Goal: Task Accomplishment & Management: Use online tool/utility

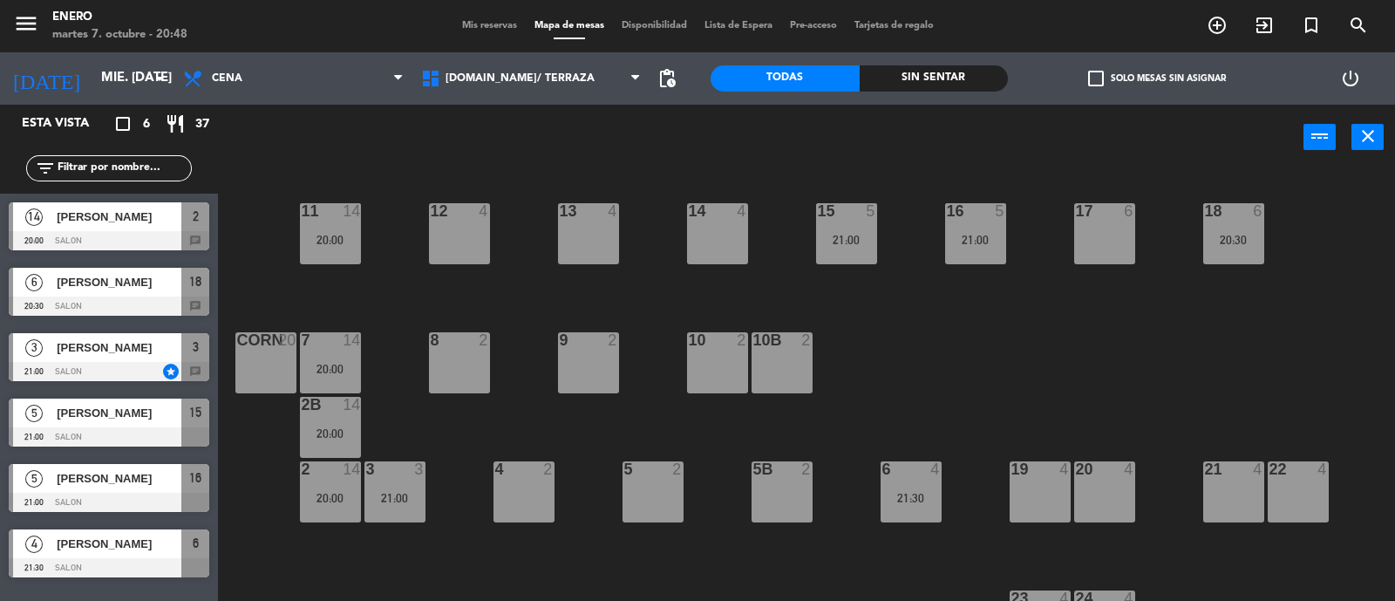
click at [246, 268] on div "14 4 12 4 11 14 20:00 17 6 15 5 21:00 16 5 21:00 13 4 18 6 20:30 10 2 7 14 20:0…" at bounding box center [813, 387] width 1163 height 431
click at [156, 71] on icon "arrow_drop_down" at bounding box center [159, 78] width 21 height 21
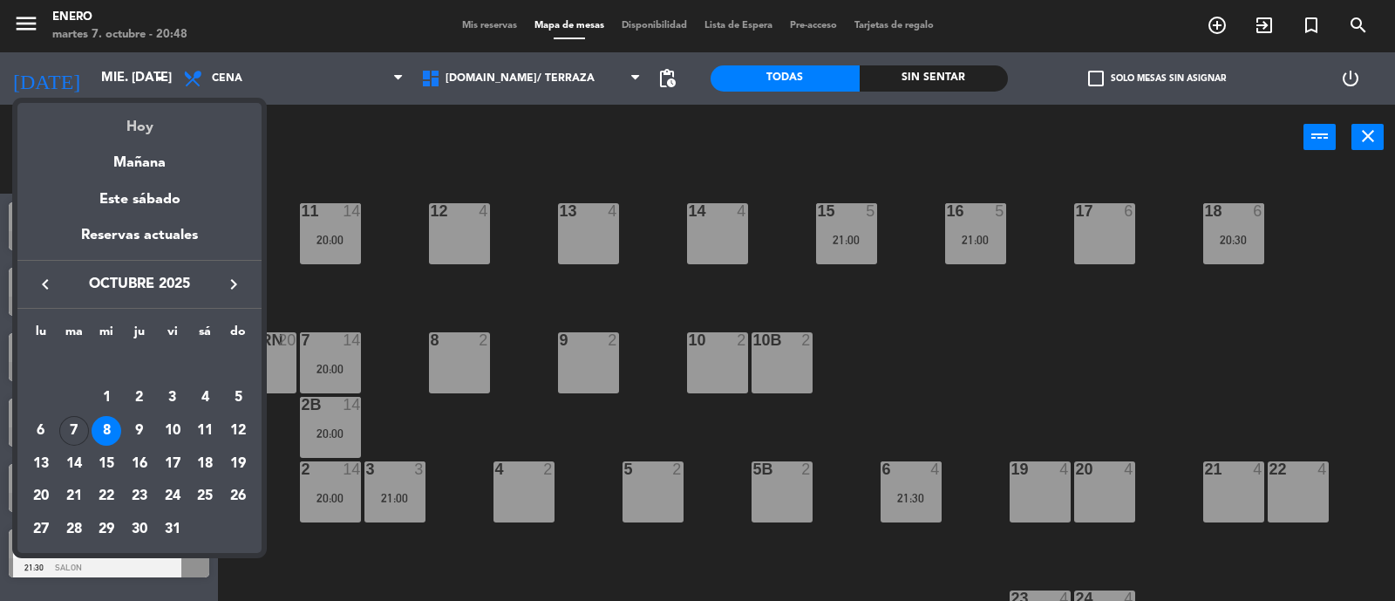
click at [161, 128] on div "Hoy" at bounding box center [139, 121] width 244 height 36
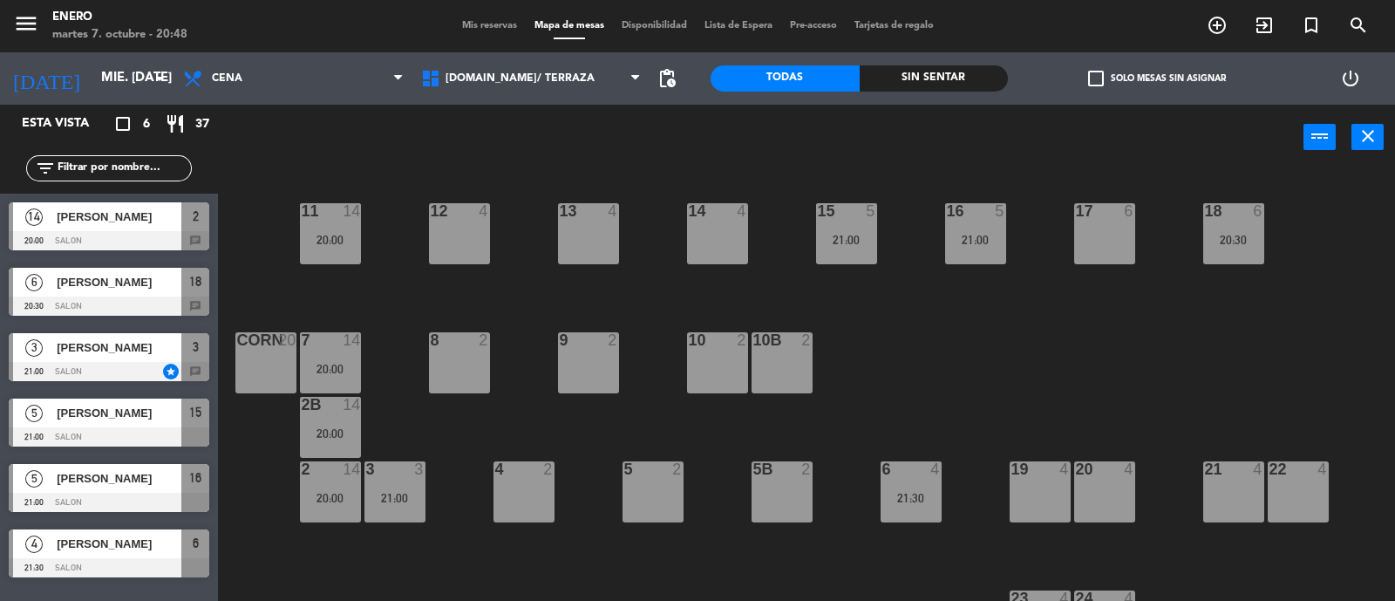
type input "[DATE] oct."
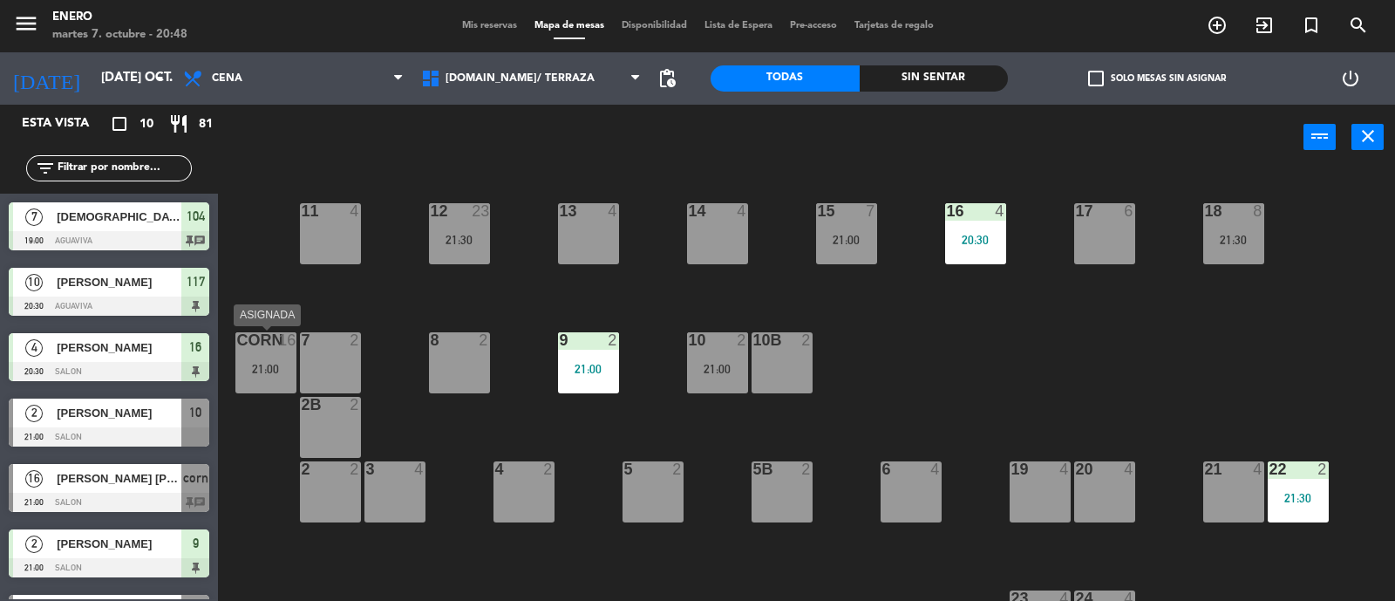
click at [266, 354] on div "corn 16 21:00" at bounding box center [265, 362] width 61 height 61
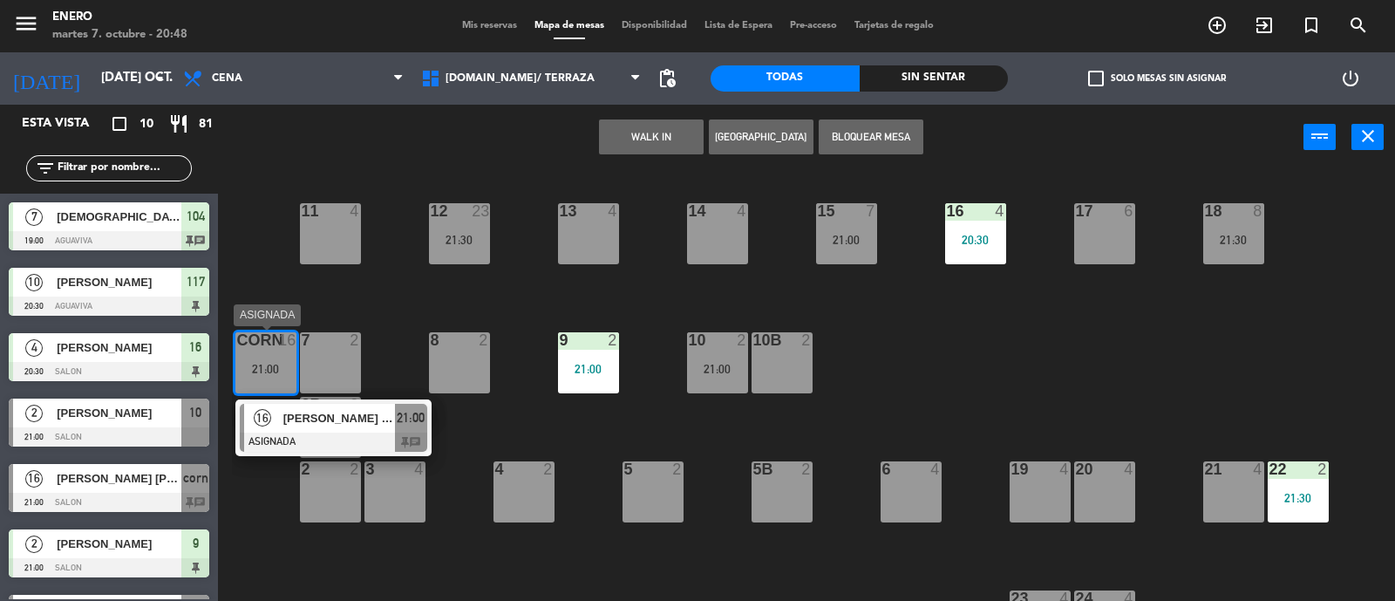
click at [346, 409] on span "[PERSON_NAME] [PERSON_NAME]" at bounding box center [339, 418] width 112 height 18
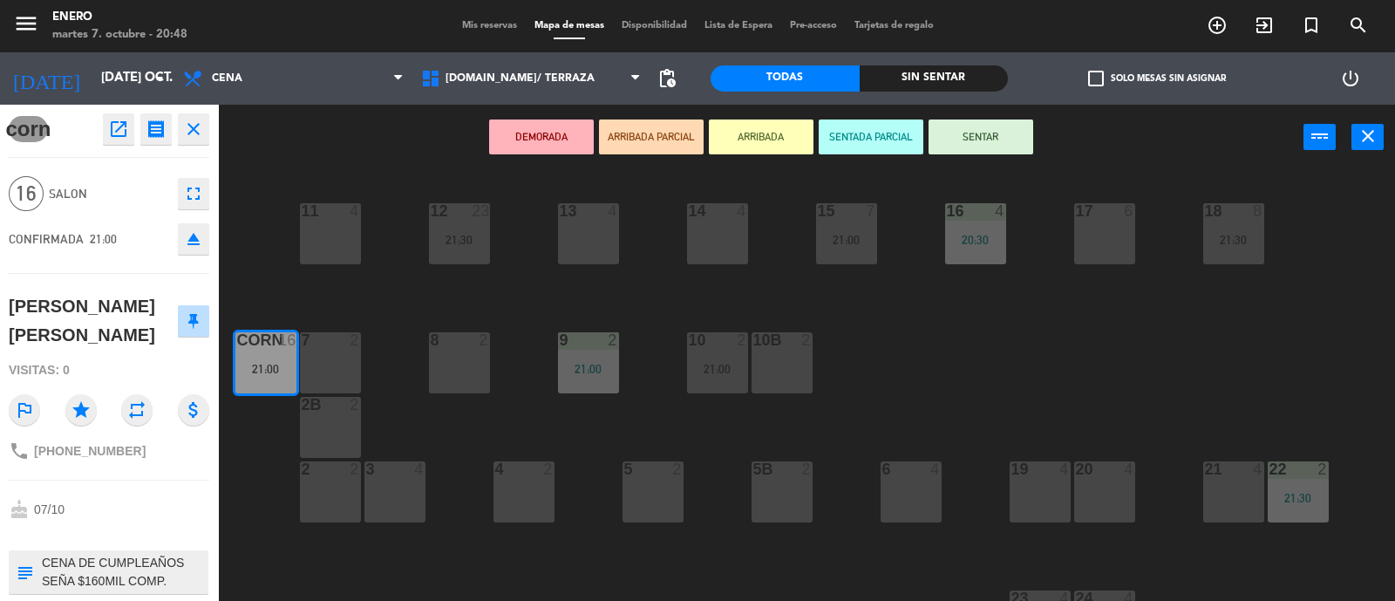
click at [975, 141] on button "SENTAR" at bounding box center [980, 136] width 105 height 35
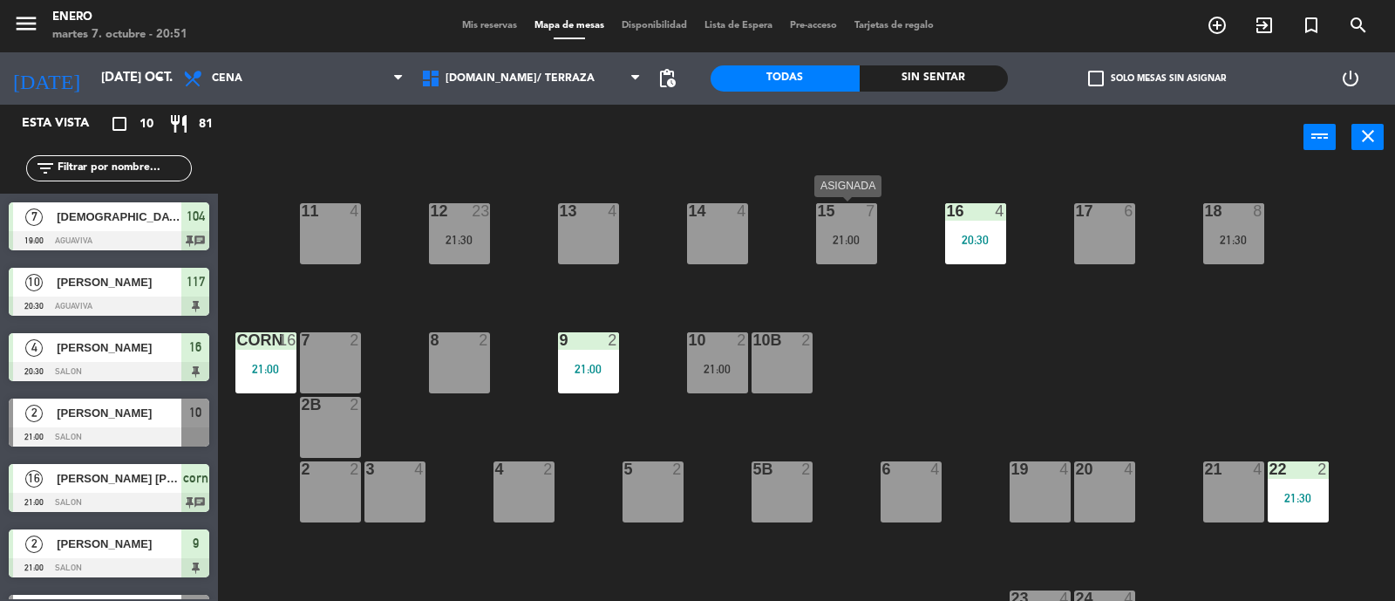
click at [843, 235] on div "21:00" at bounding box center [846, 240] width 61 height 12
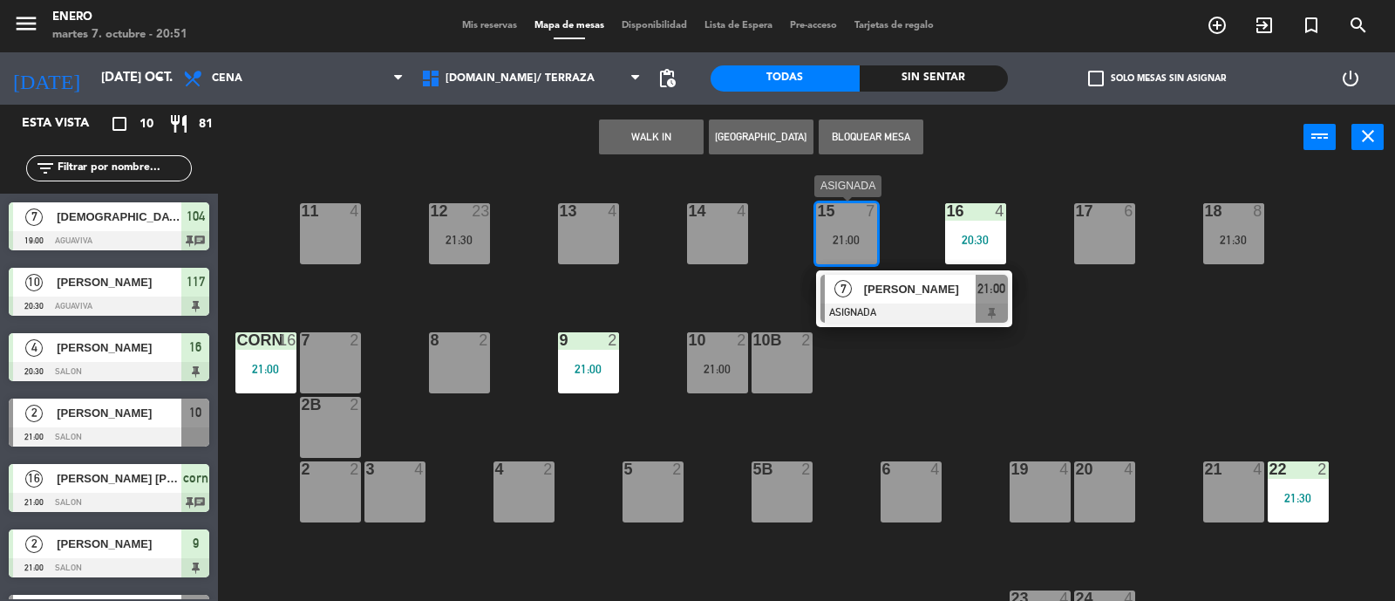
click at [919, 288] on span "[PERSON_NAME]" at bounding box center [920, 289] width 112 height 18
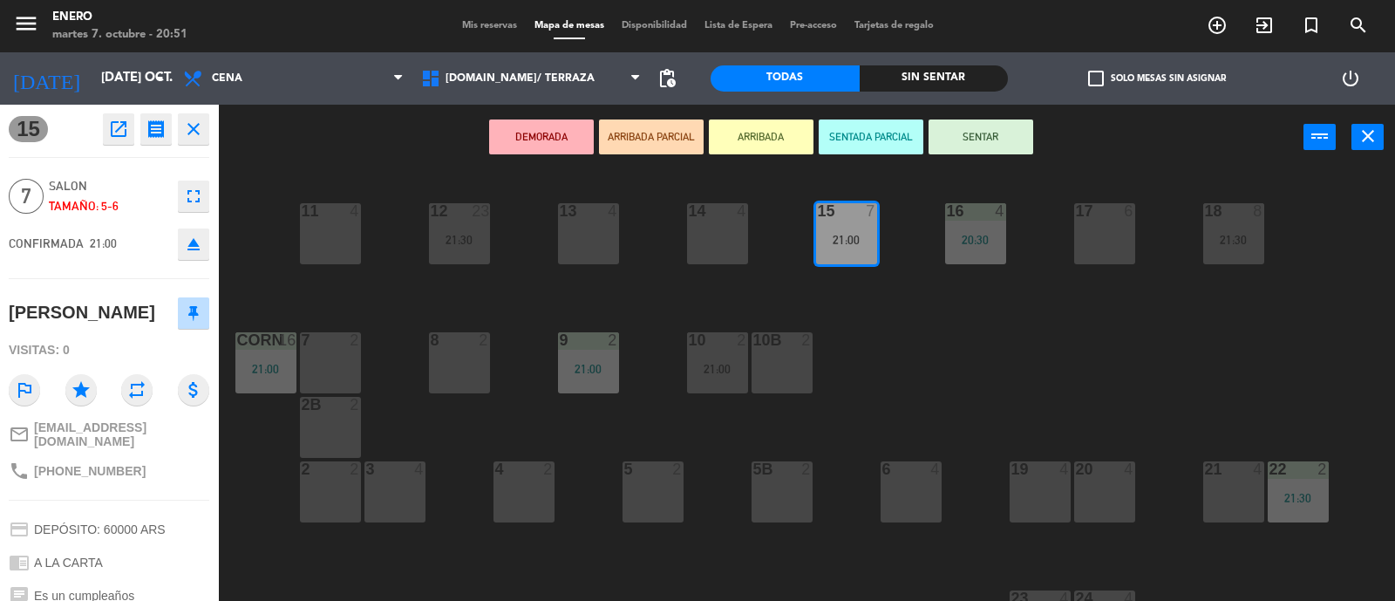
click at [985, 122] on button "SENTAR" at bounding box center [980, 136] width 105 height 35
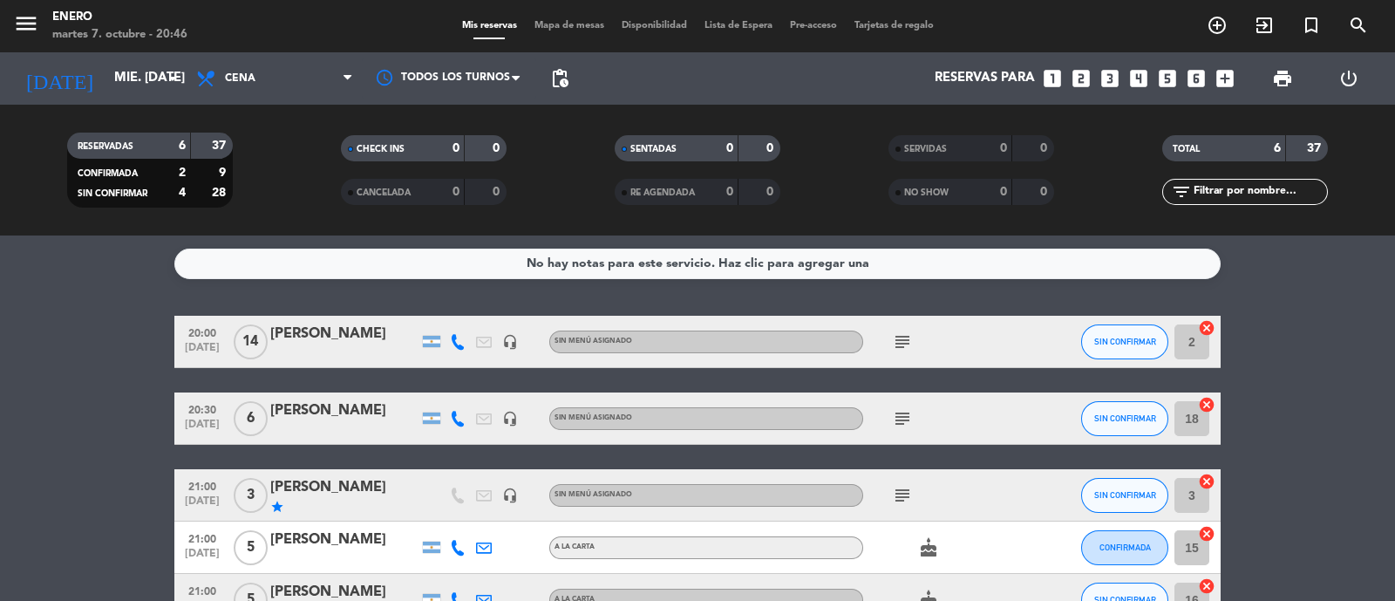
click at [906, 342] on icon "subject" at bounding box center [902, 341] width 21 height 21
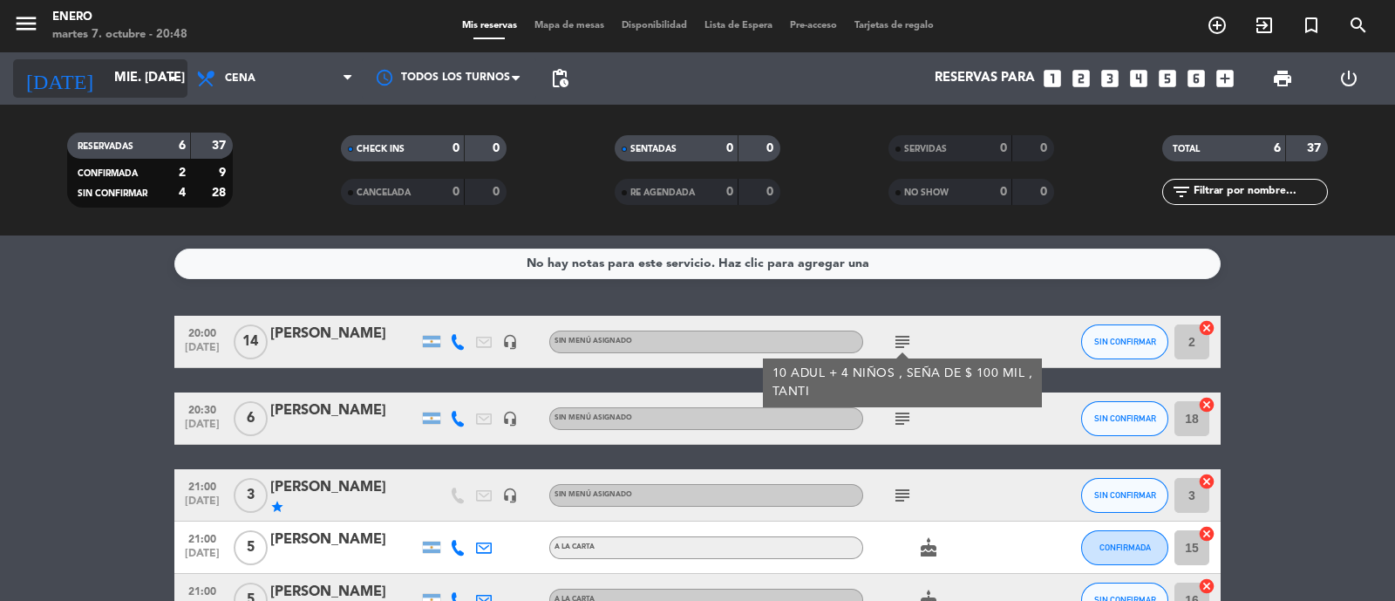
click at [146, 79] on input "mié. [DATE]" at bounding box center [189, 78] width 168 height 33
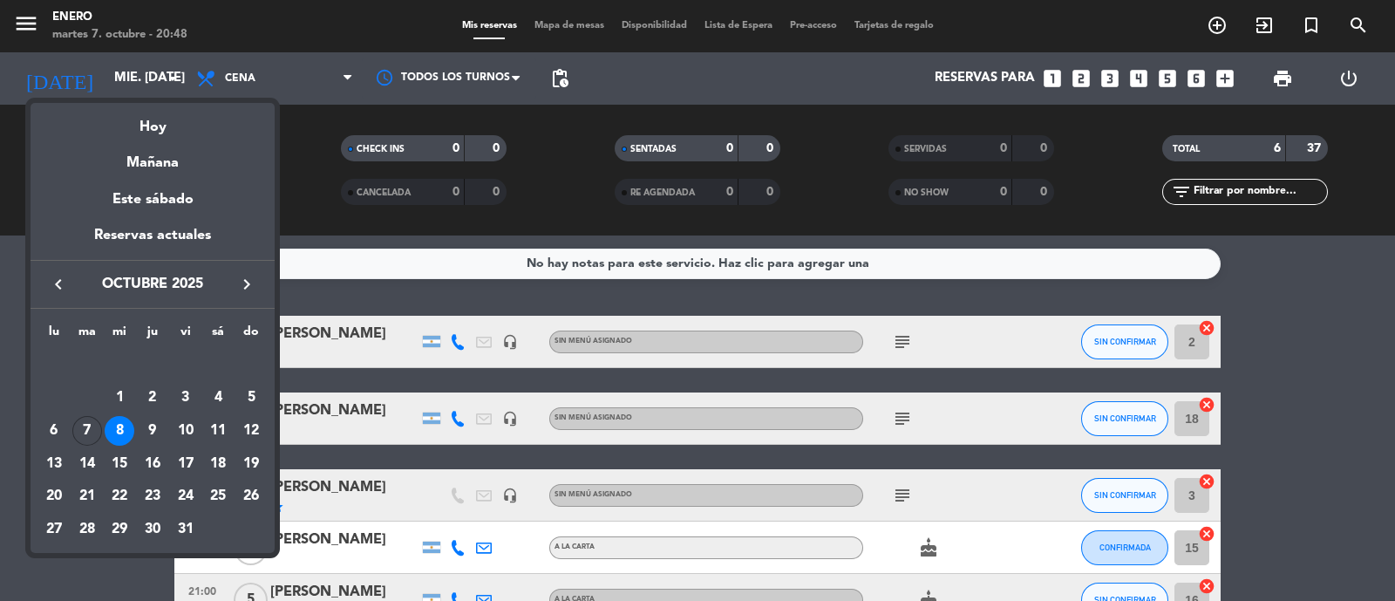
click at [219, 126] on div "Hoy" at bounding box center [153, 121] width 244 height 36
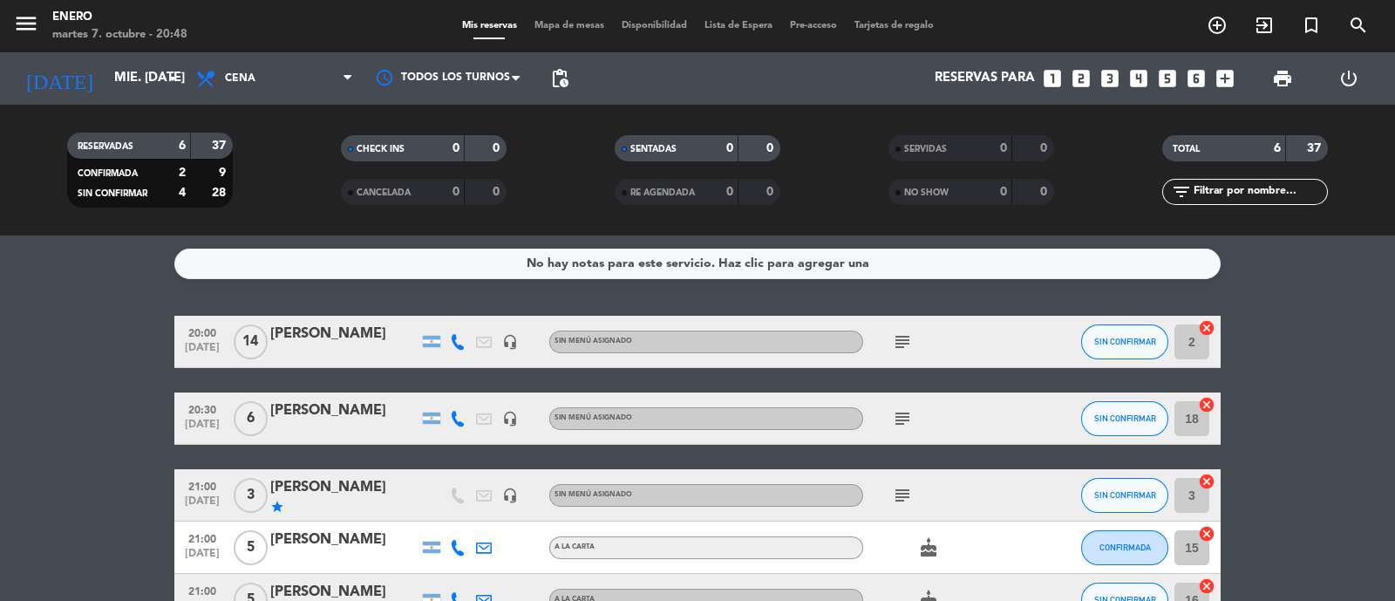
type input "[DATE] oct."
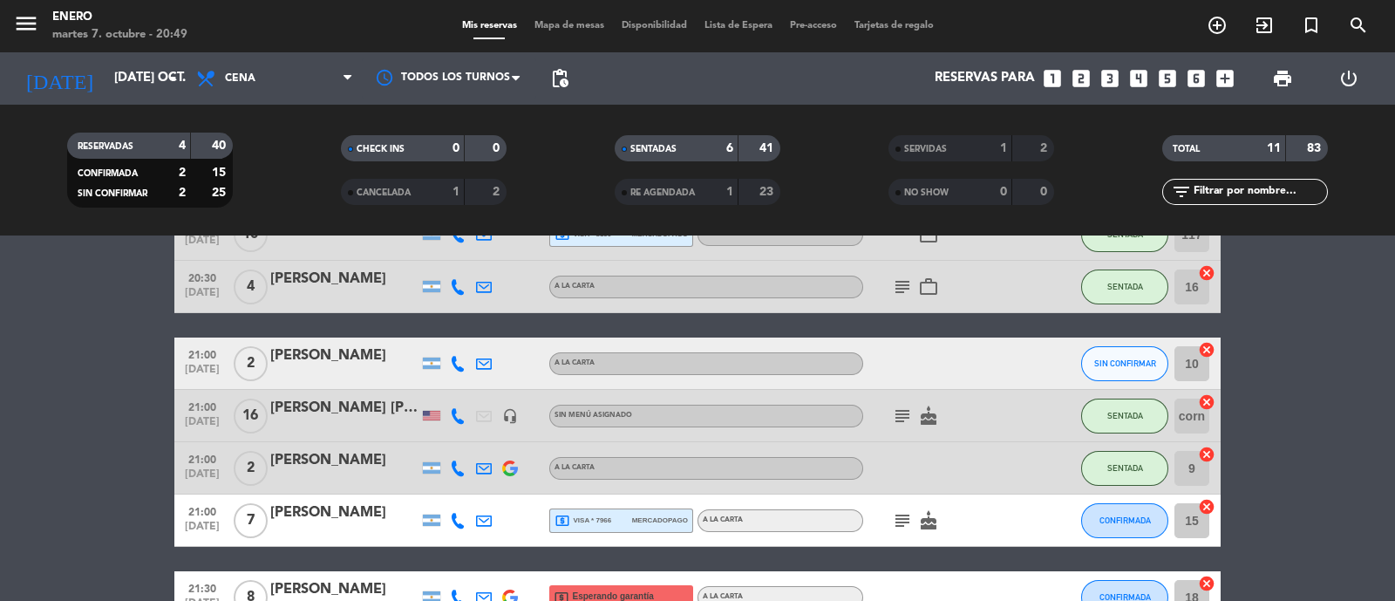
scroll to position [217, 0]
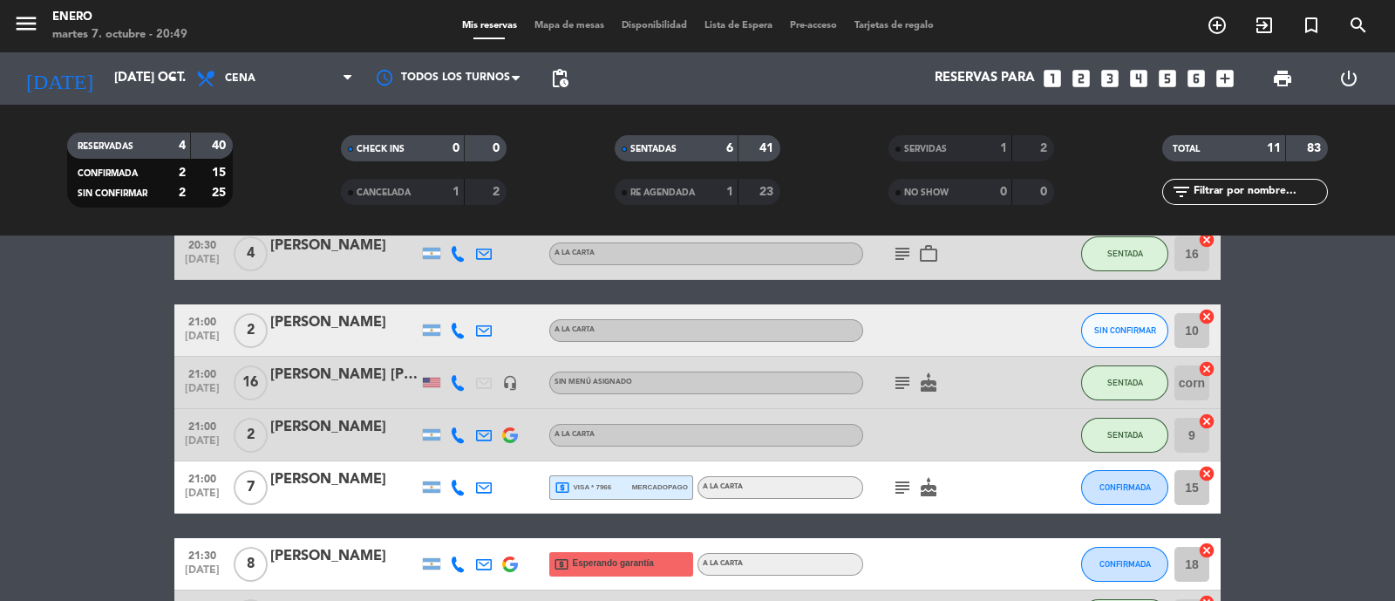
click at [899, 489] on icon "subject" at bounding box center [902, 487] width 21 height 21
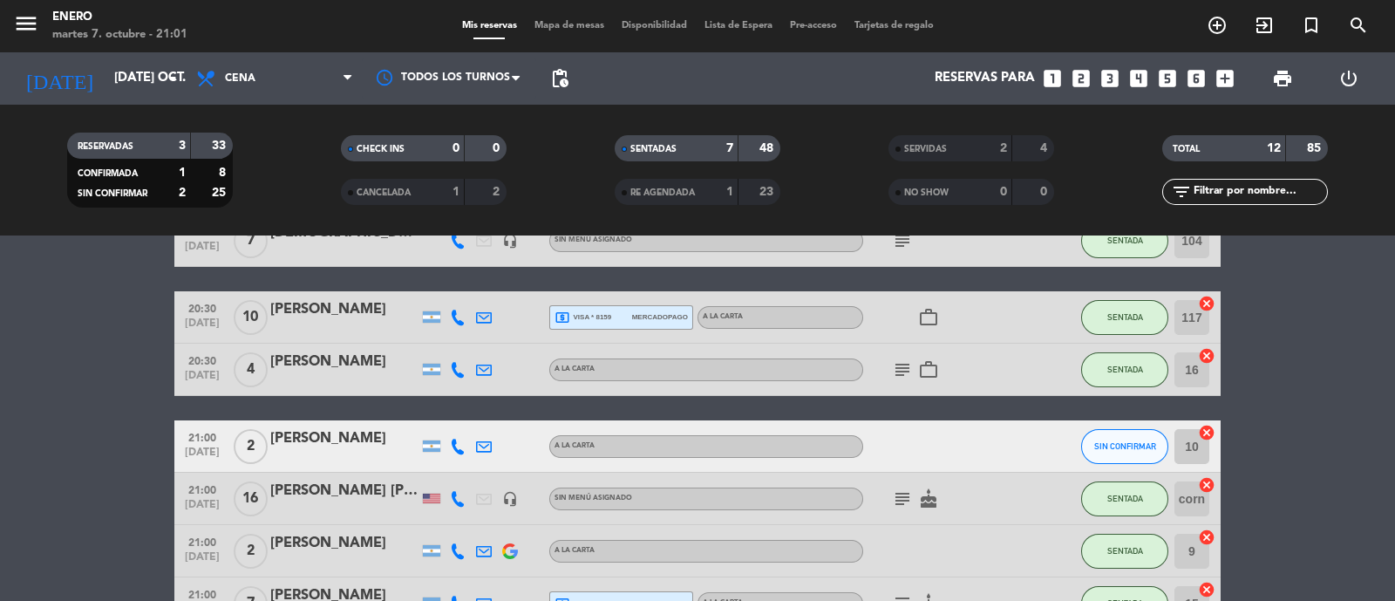
scroll to position [0, 0]
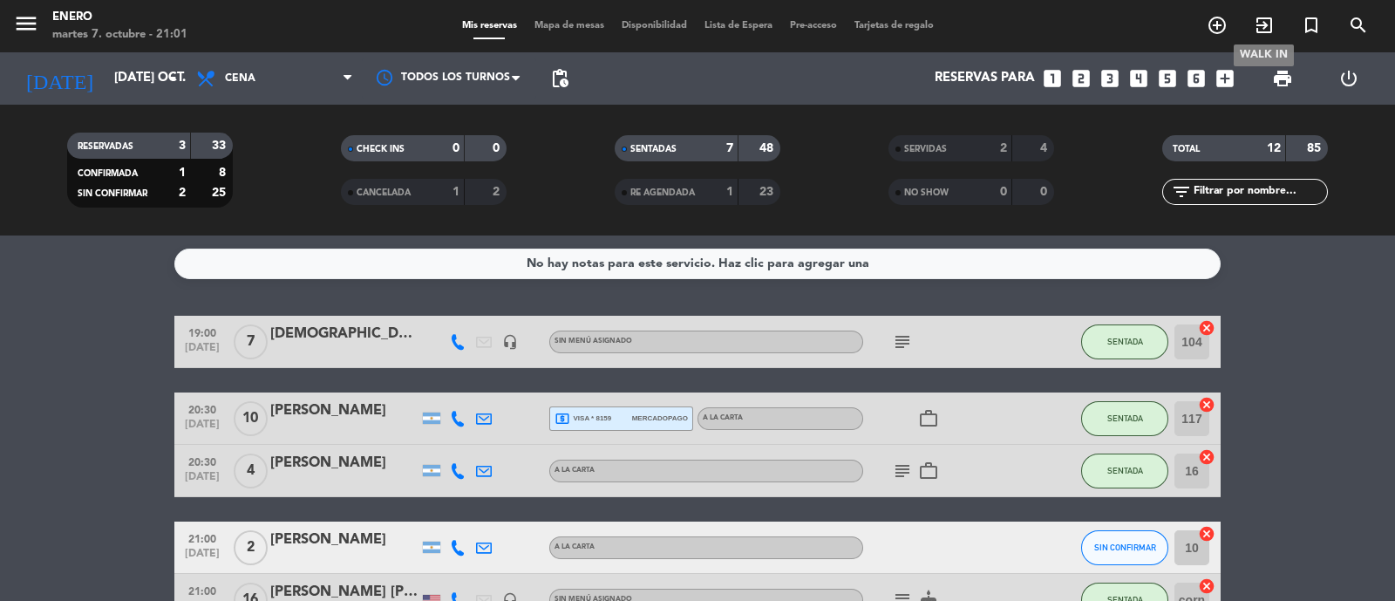
click at [1266, 31] on icon "exit_to_app" at bounding box center [1263, 25] width 21 height 21
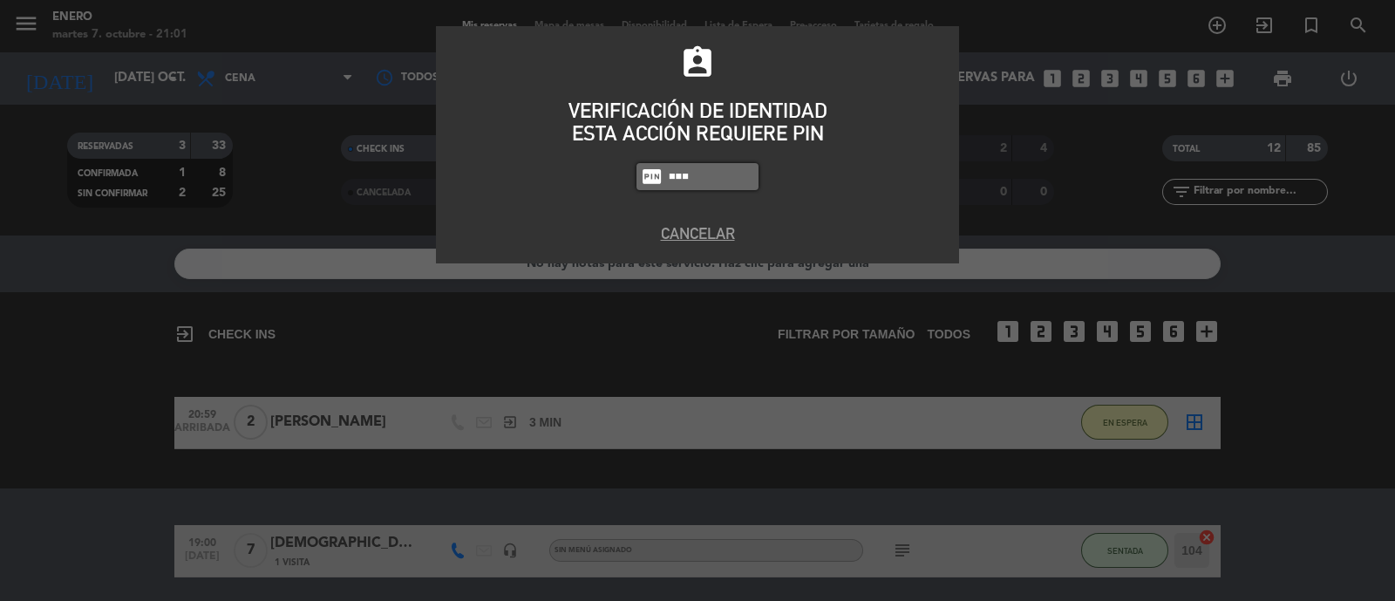
type input "6082"
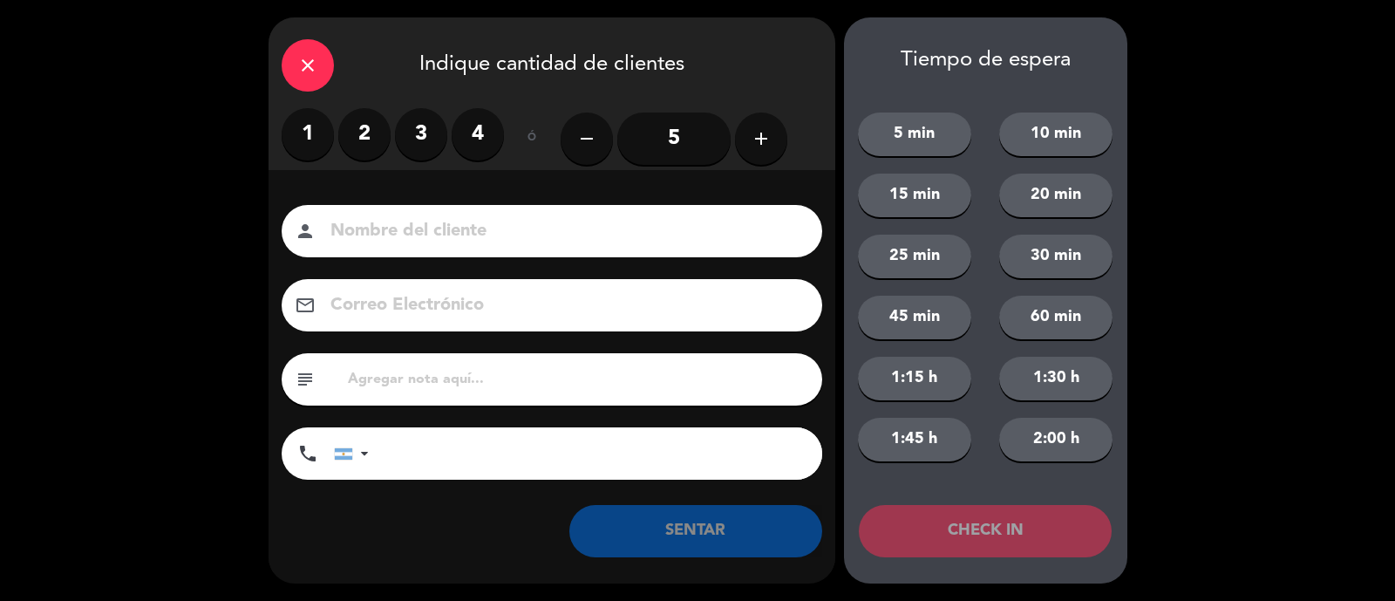
click at [353, 121] on label "2" at bounding box center [364, 134] width 52 height 52
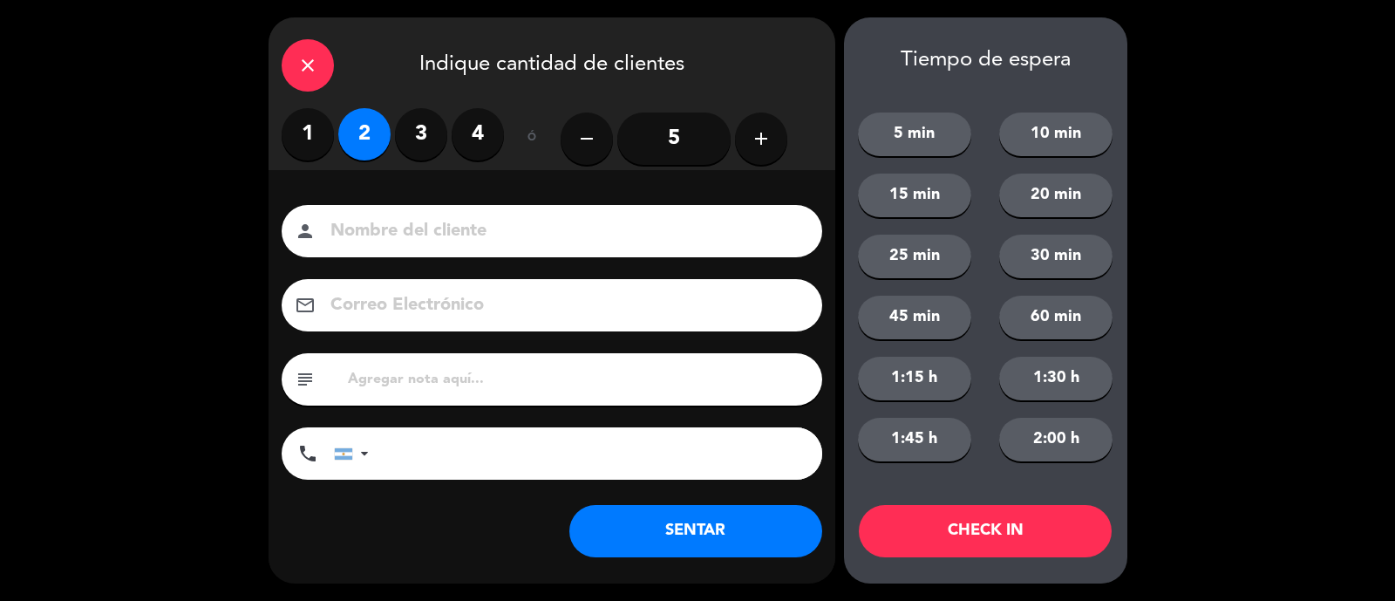
click at [384, 221] on input at bounding box center [564, 231] width 471 height 31
